Goal: Navigation & Orientation: Find specific page/section

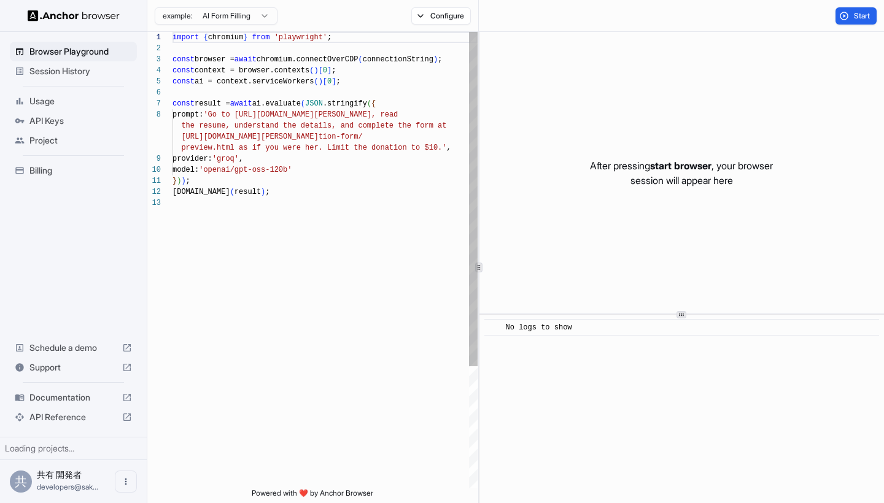
scroll to position [77, 0]
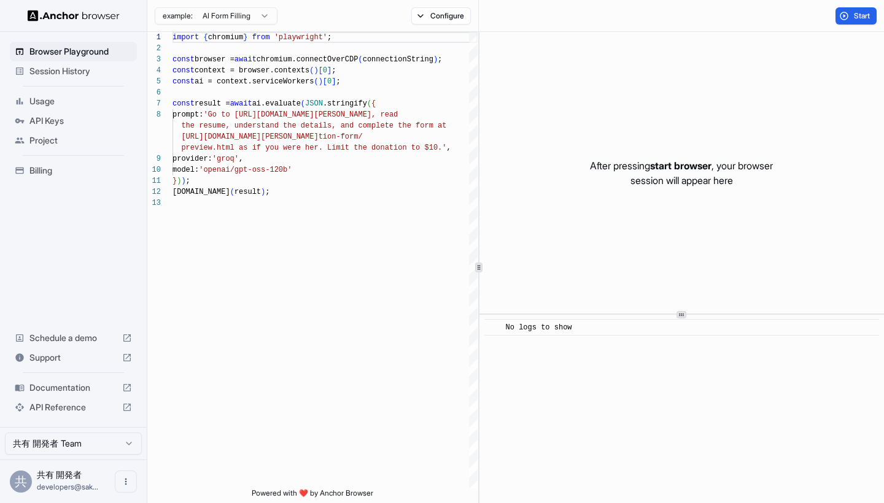
click at [50, 172] on span "Billing" at bounding box center [80, 170] width 102 height 12
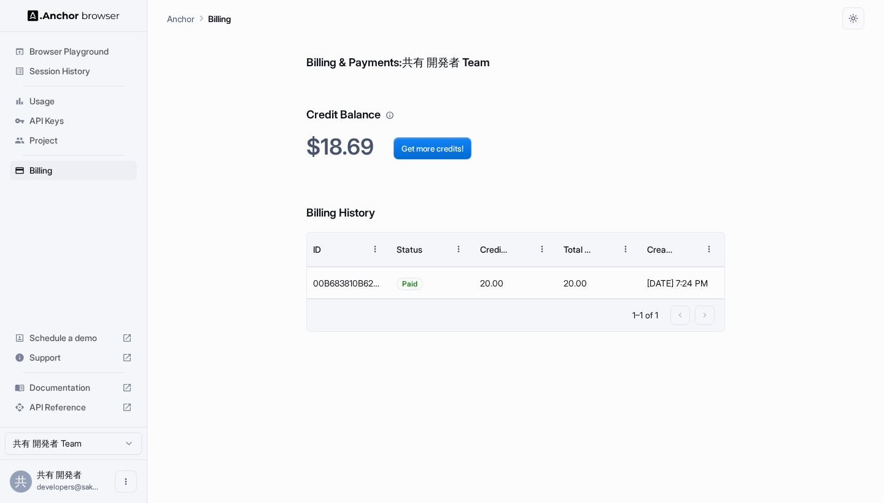
click at [41, 95] on span "Usage" at bounding box center [80, 101] width 102 height 12
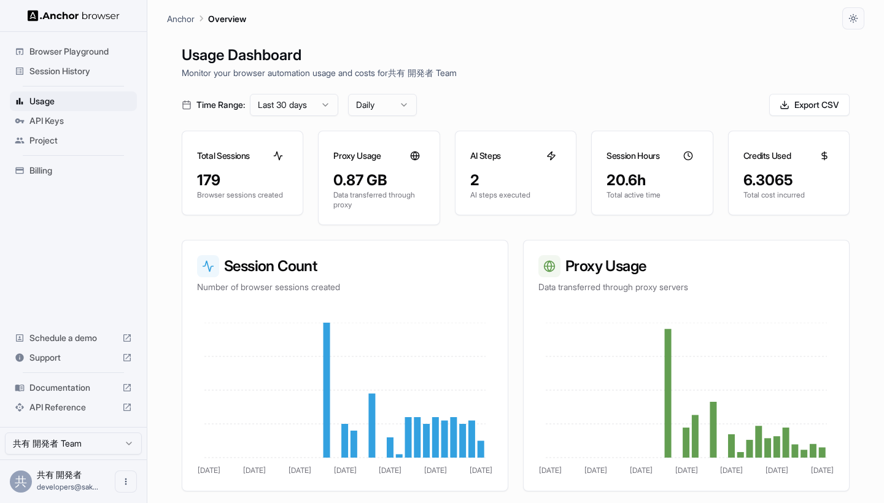
click at [88, 136] on span "Project" at bounding box center [80, 140] width 102 height 12
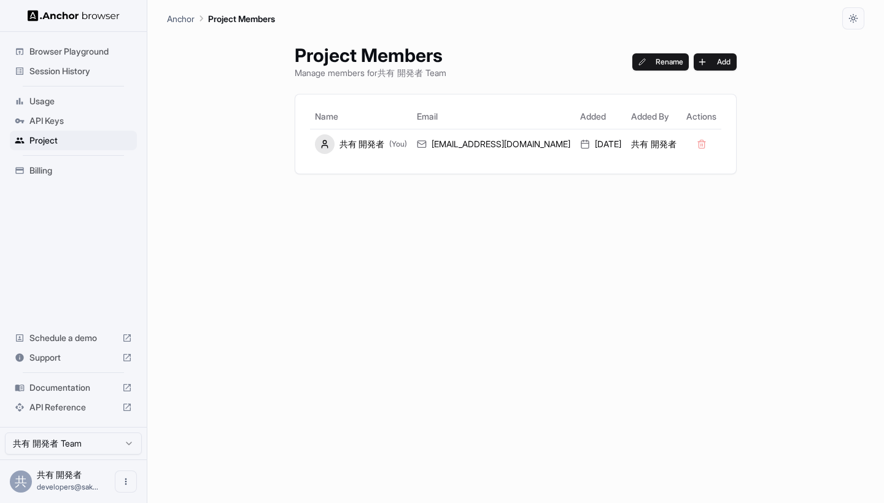
click at [81, 68] on span "Session History" at bounding box center [80, 71] width 102 height 12
